Goal: Book appointment/travel/reservation

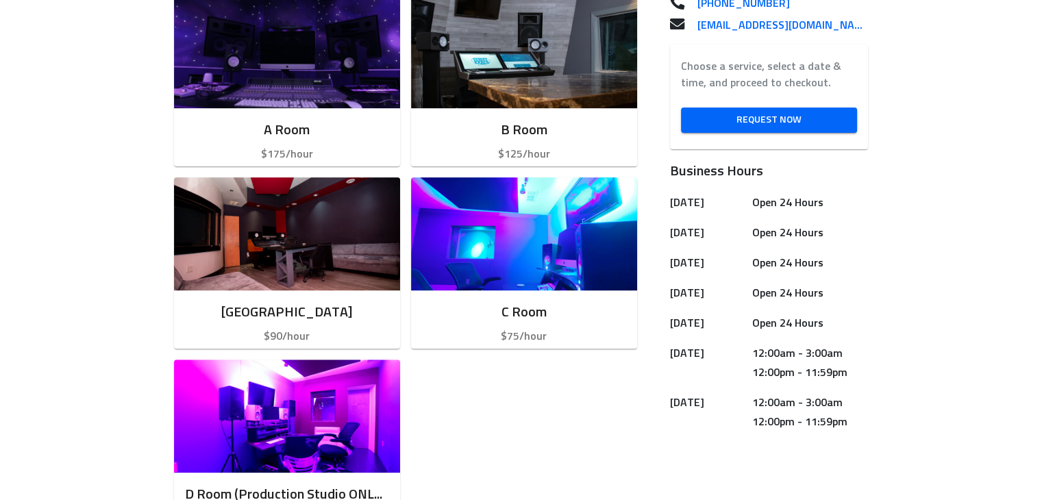
scroll to position [427, 0]
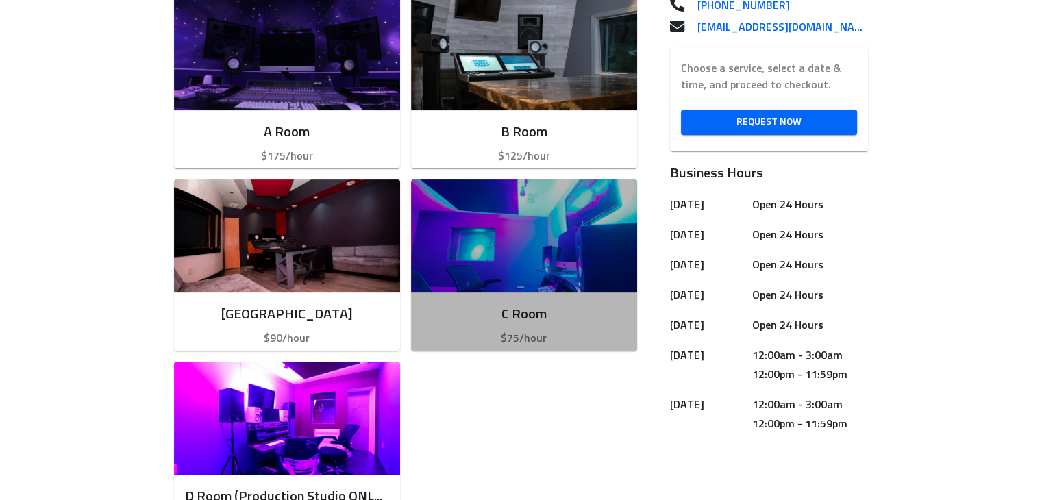
click at [565, 260] on img "button" at bounding box center [524, 235] width 226 height 113
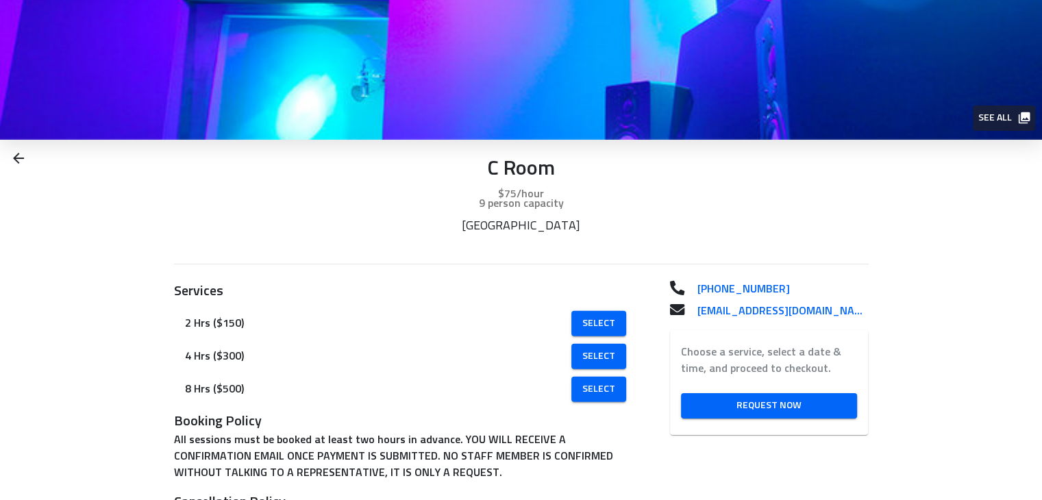
scroll to position [59, 0]
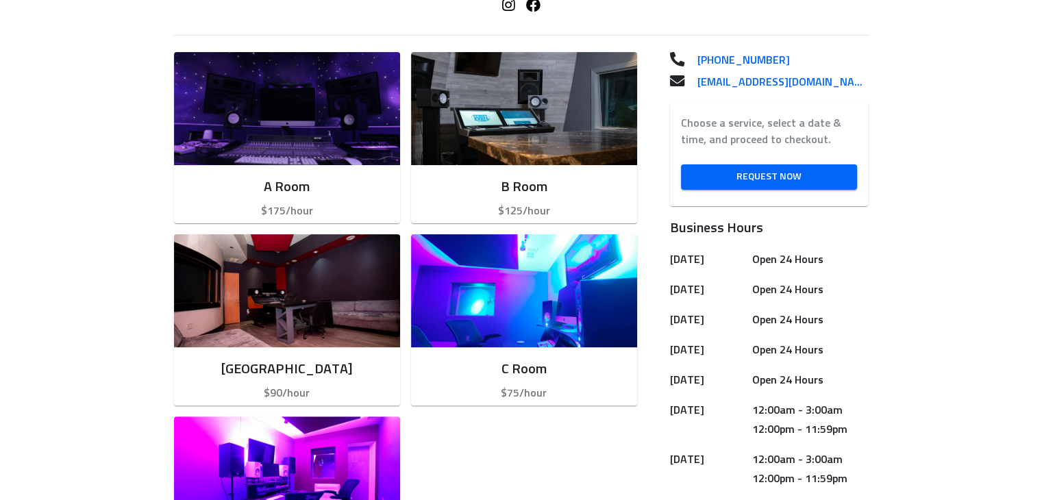
scroll to position [386, 0]
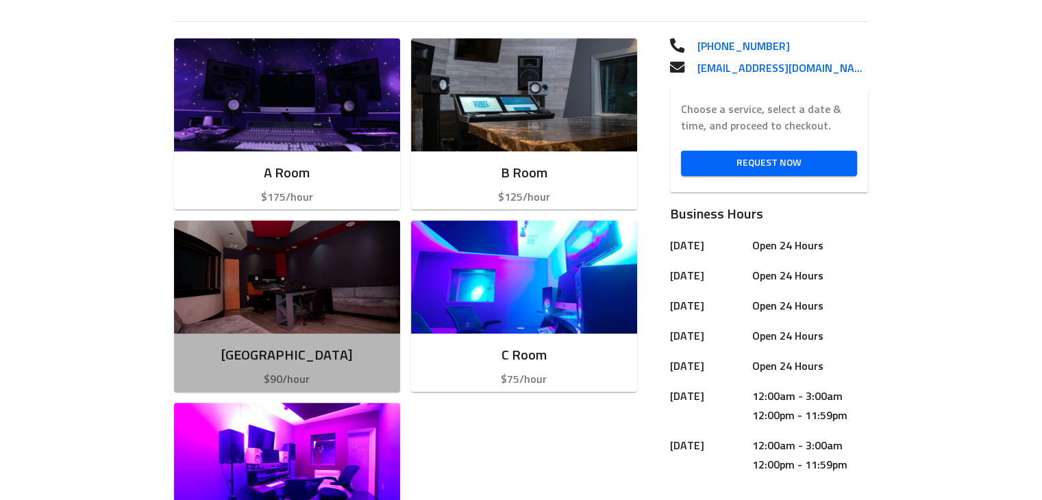
click at [321, 316] on img "button" at bounding box center [287, 277] width 226 height 113
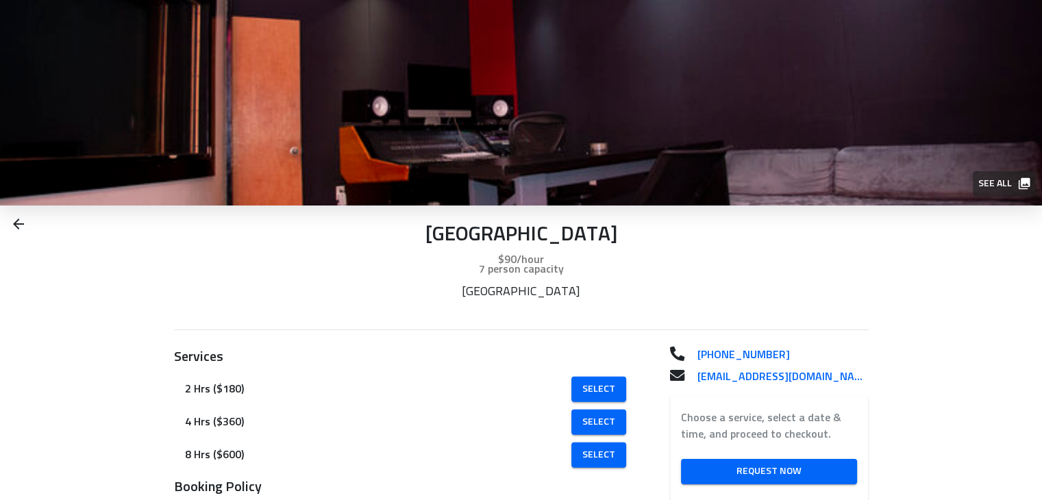
click at [946, 85] on img at bounding box center [521, 102] width 1042 height 205
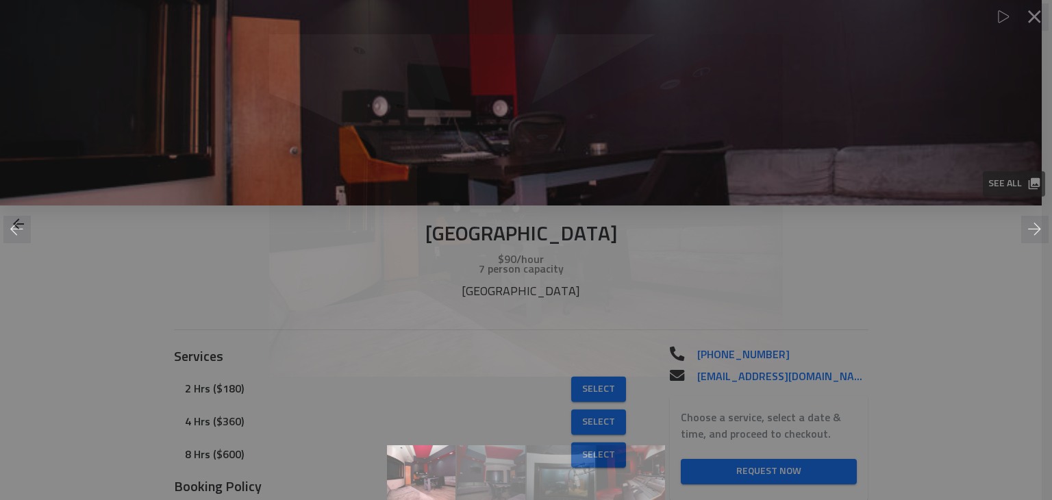
click at [1003, 181] on div at bounding box center [526, 206] width 1052 height 370
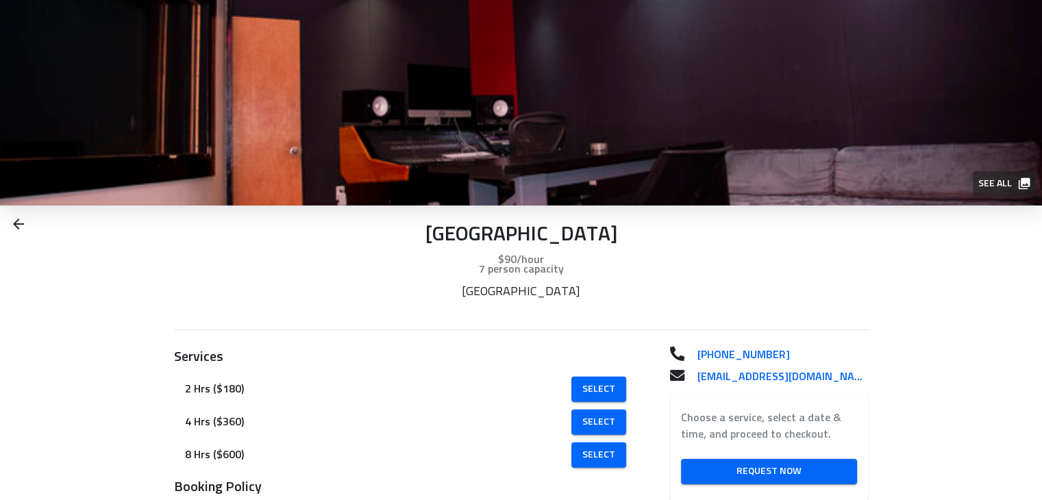
click at [1003, 181] on span "See all" at bounding box center [1003, 183] width 50 height 17
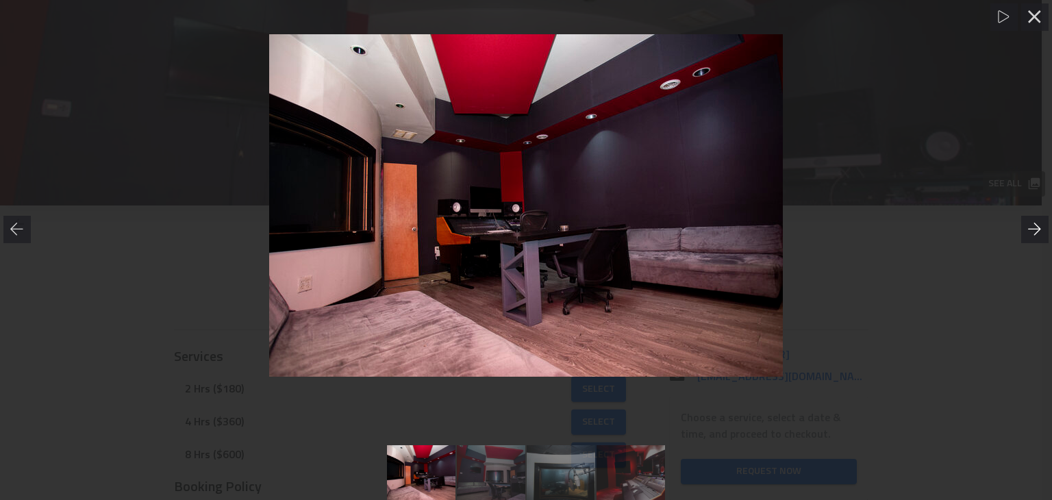
click at [1031, 226] on icon at bounding box center [1035, 230] width 14 height 14
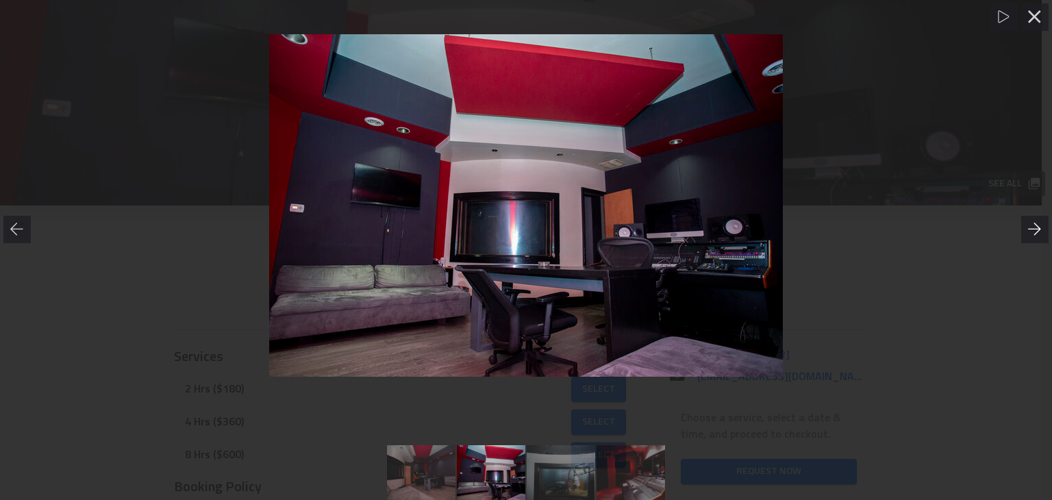
click at [1033, 233] on icon at bounding box center [1035, 230] width 14 height 14
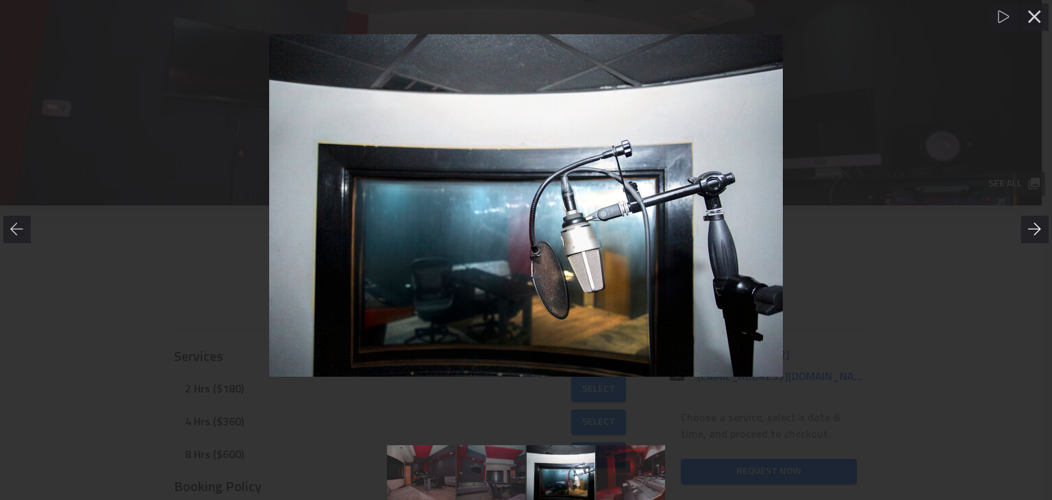
click at [1033, 233] on icon at bounding box center [1035, 230] width 14 height 14
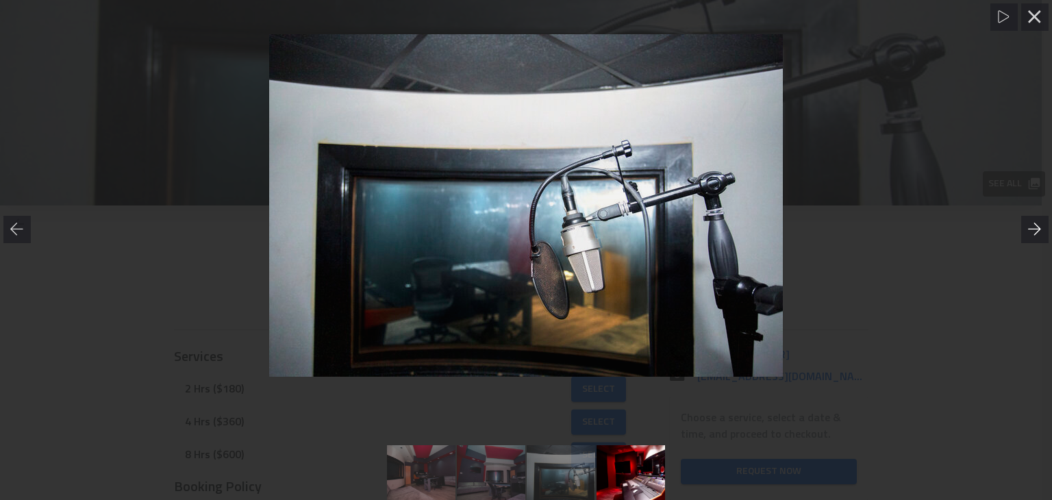
click at [1033, 233] on icon at bounding box center [1035, 230] width 14 height 14
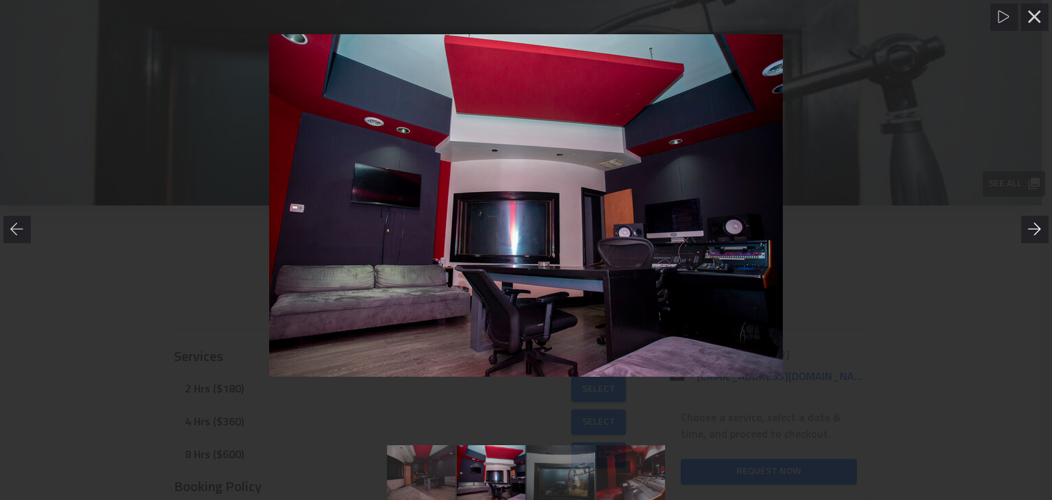
click at [1033, 233] on icon at bounding box center [1035, 230] width 14 height 14
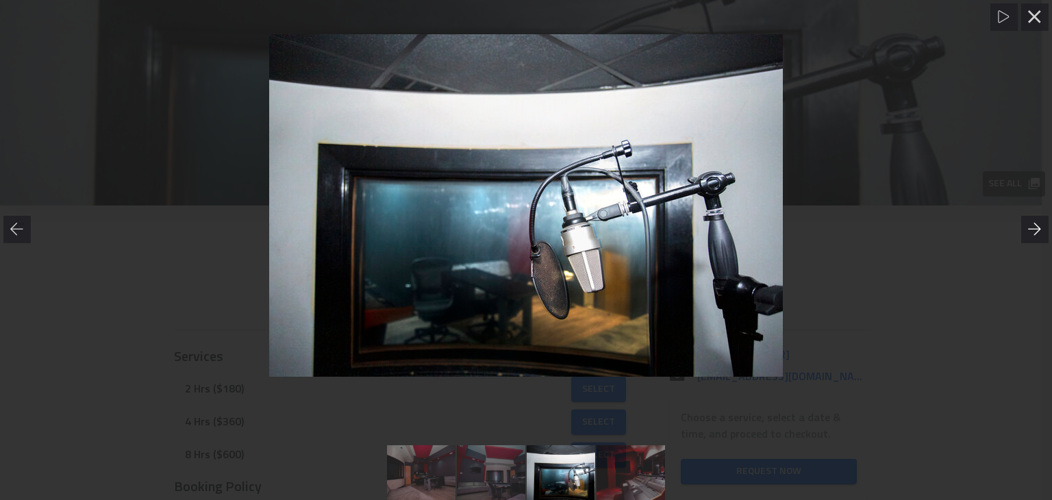
click at [1033, 233] on icon at bounding box center [1035, 230] width 14 height 14
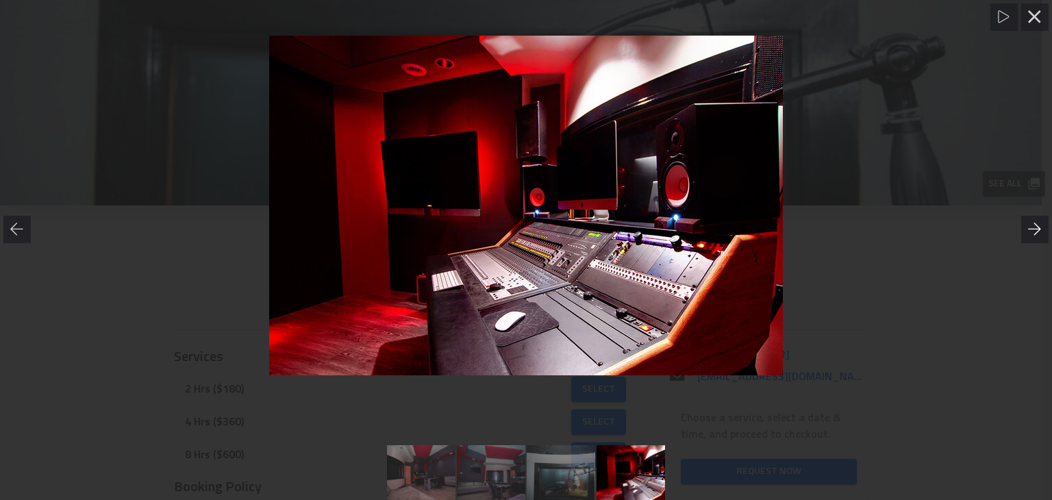
click at [1030, 231] on icon at bounding box center [1035, 230] width 14 height 14
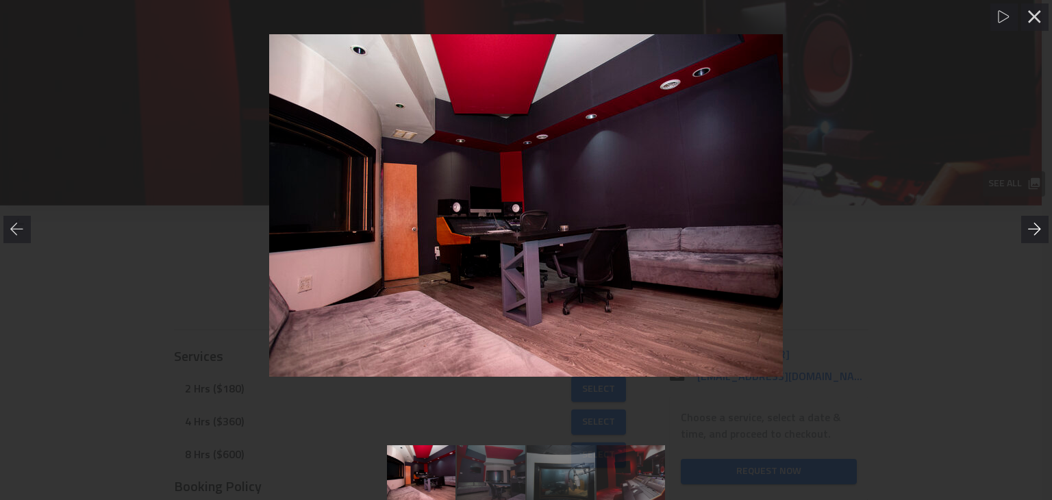
click at [1030, 231] on icon at bounding box center [1035, 230] width 14 height 14
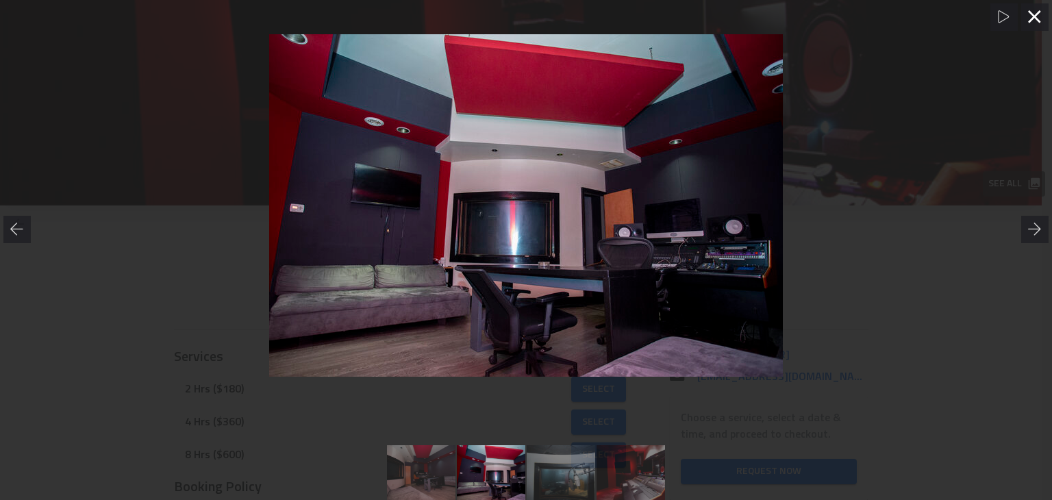
click at [1034, 9] on div at bounding box center [1034, 16] width 27 height 27
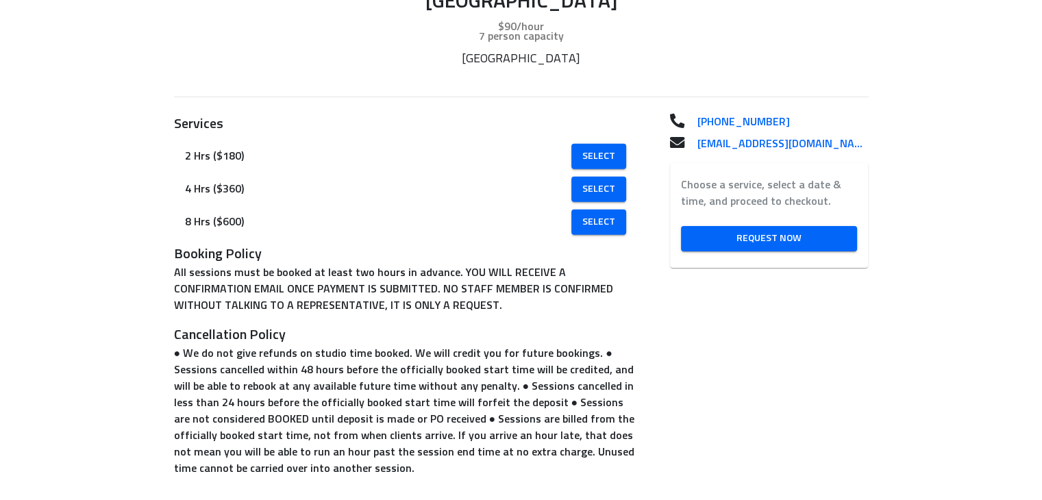
scroll to position [237, 0]
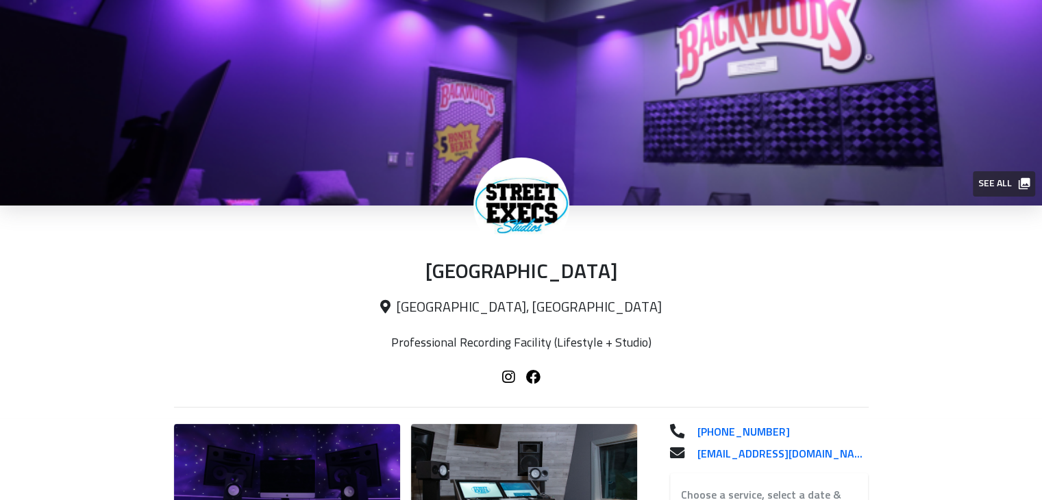
click at [632, 114] on img at bounding box center [521, 102] width 1042 height 205
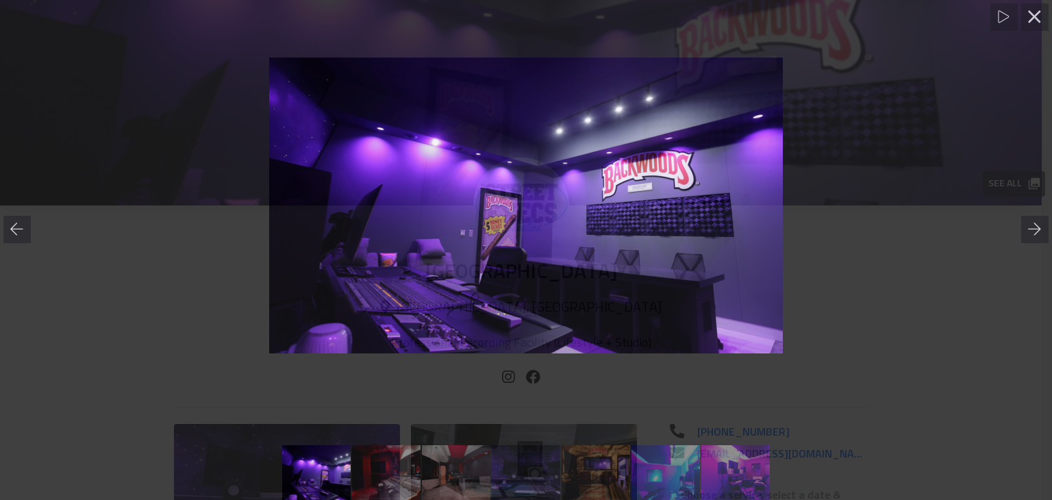
click at [956, 299] on div at bounding box center [526, 206] width 1052 height 370
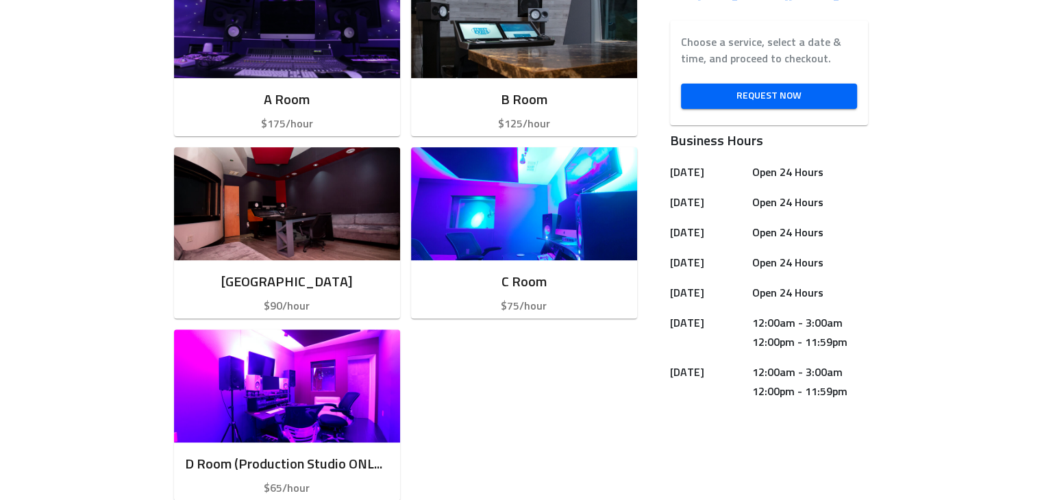
scroll to position [477, 0]
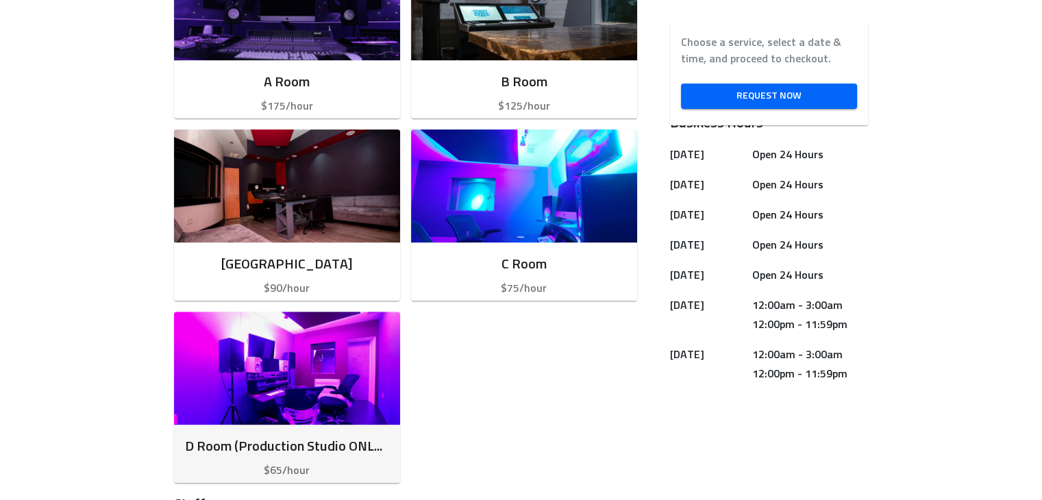
click at [297, 405] on img "button" at bounding box center [287, 368] width 226 height 113
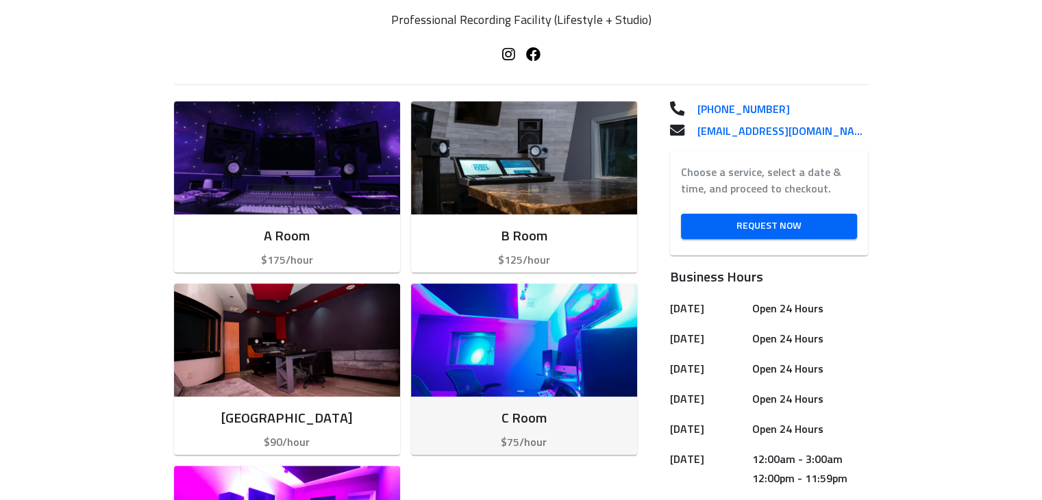
scroll to position [405, 0]
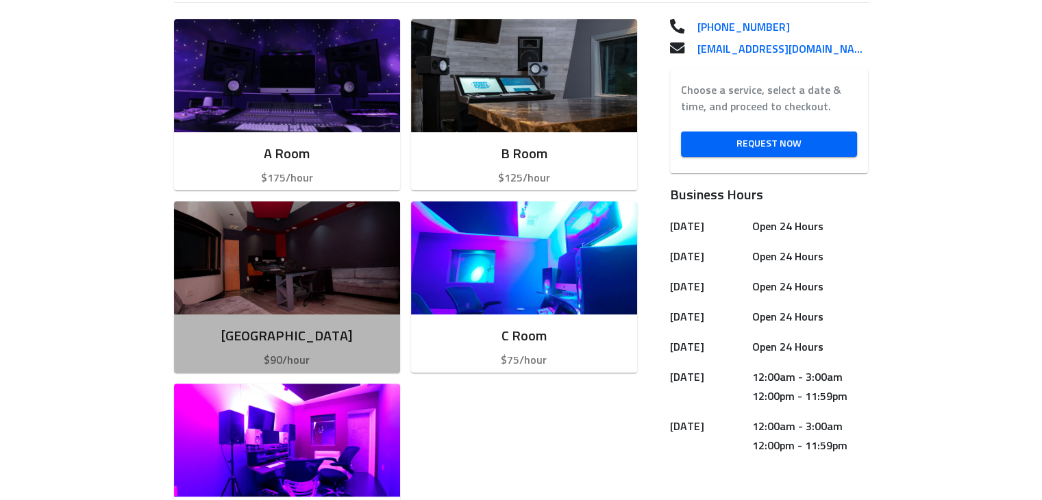
click at [343, 284] on img "button" at bounding box center [287, 257] width 226 height 113
